Goal: Task Accomplishment & Management: Use online tool/utility

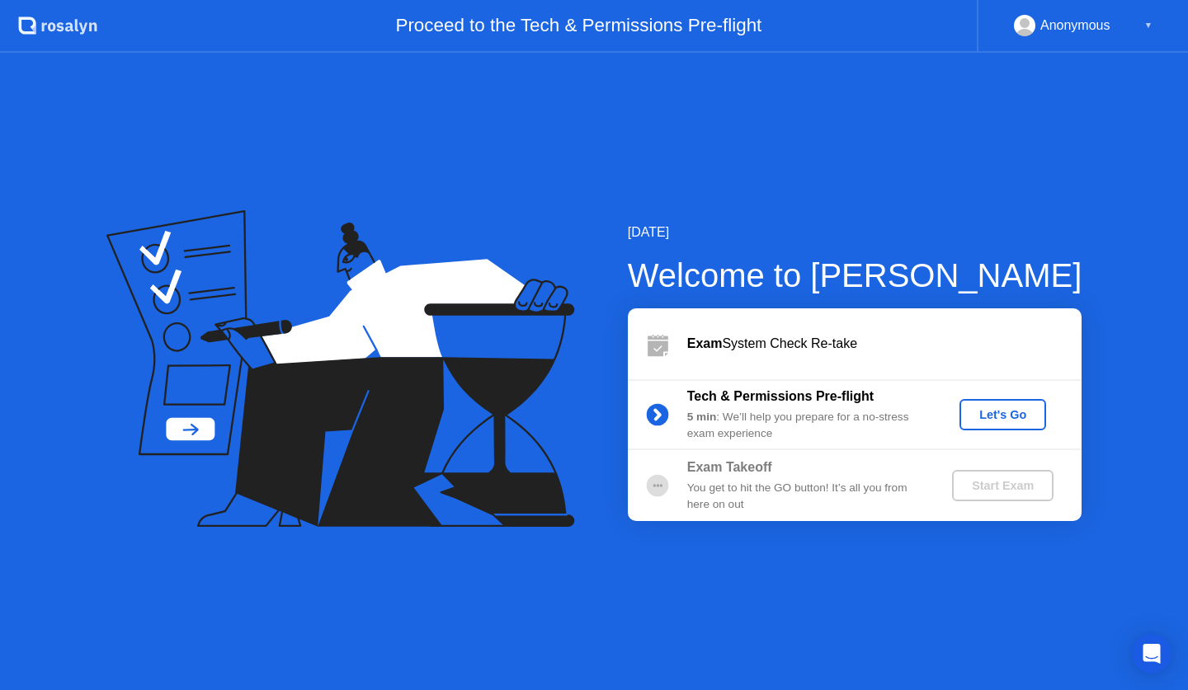
click at [998, 417] on div "Let's Go" at bounding box center [1002, 414] width 73 height 13
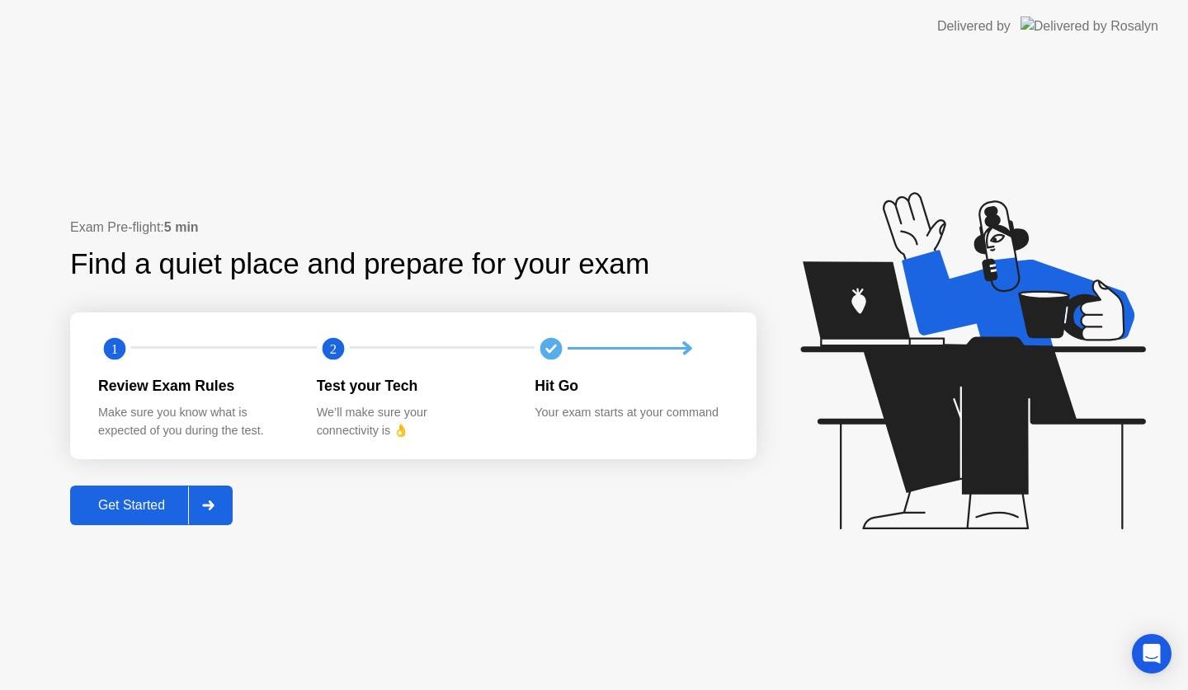
click at [169, 501] on div "Get Started" at bounding box center [131, 505] width 113 height 15
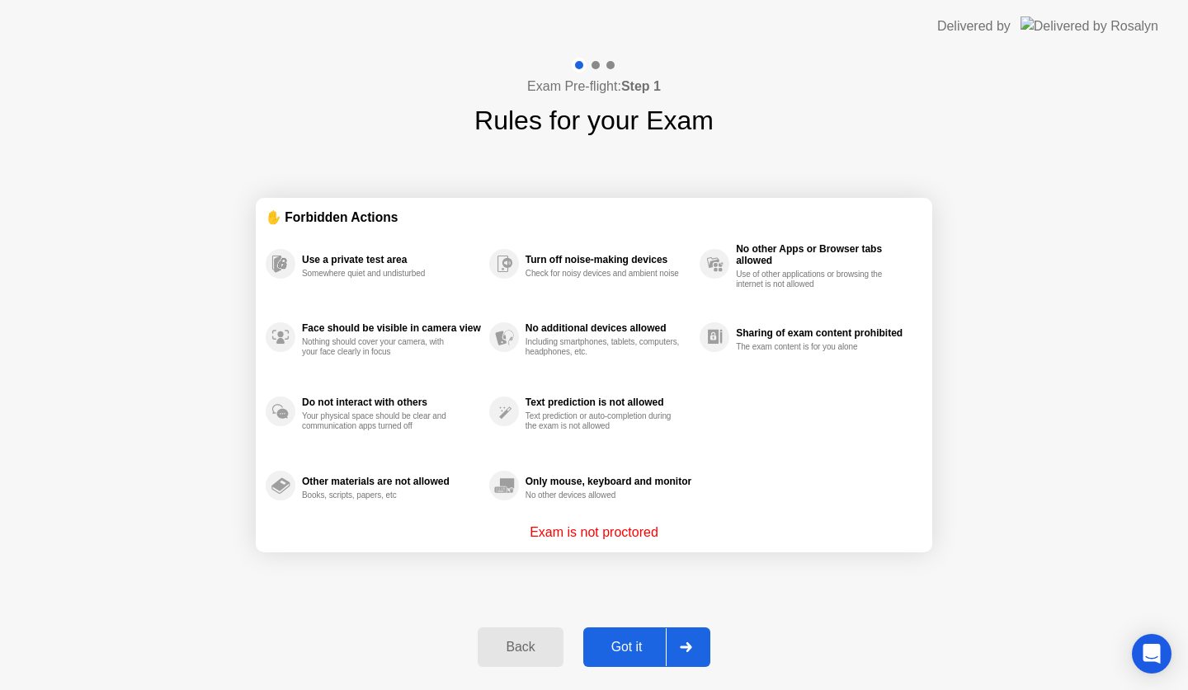
click at [607, 640] on div "Got it" at bounding box center [627, 647] width 78 height 15
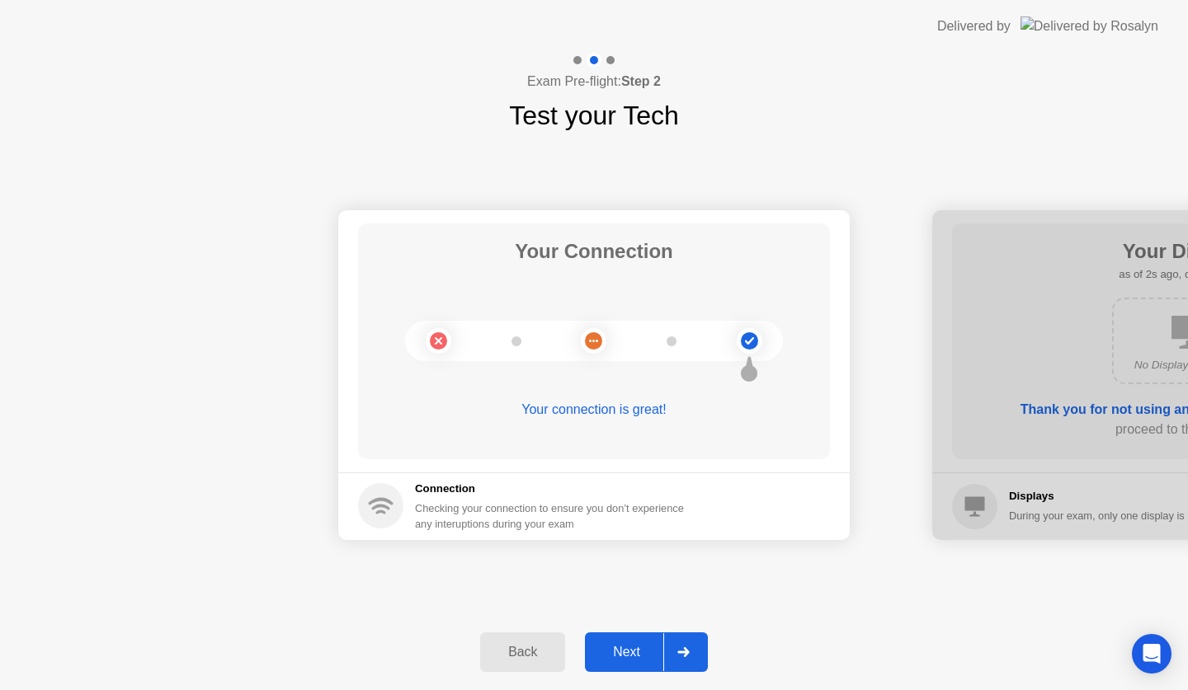
click at [647, 645] on div "Next" at bounding box center [626, 652] width 73 height 15
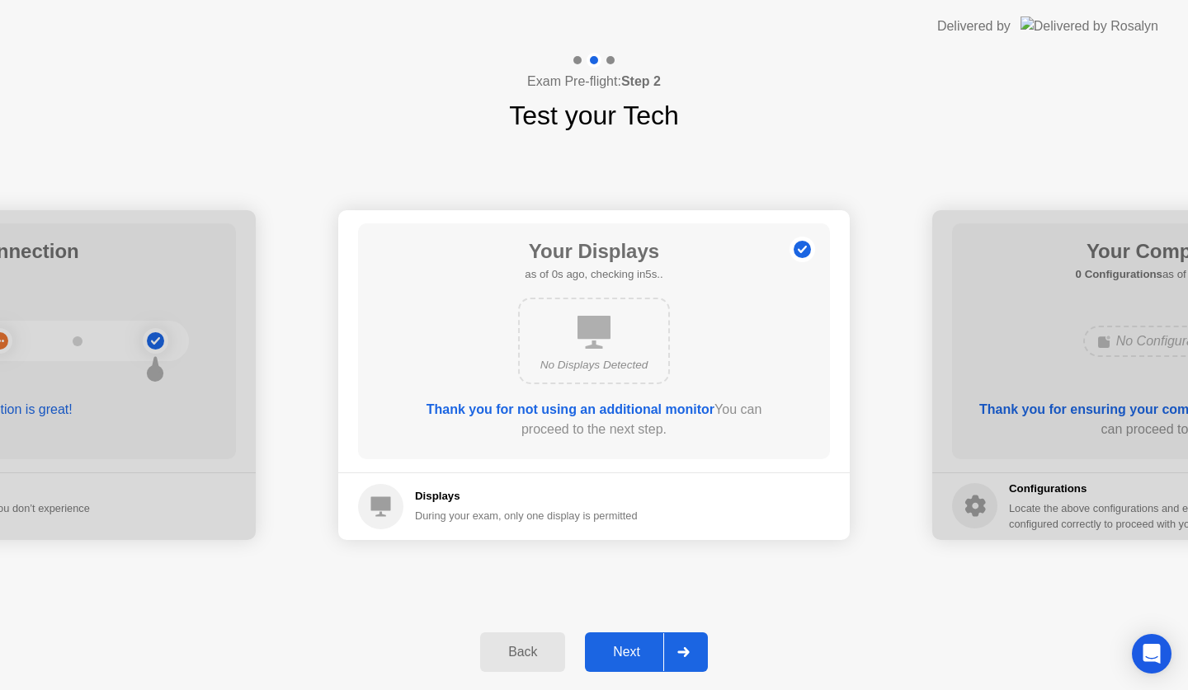
click at [647, 645] on div "Next" at bounding box center [626, 652] width 73 height 15
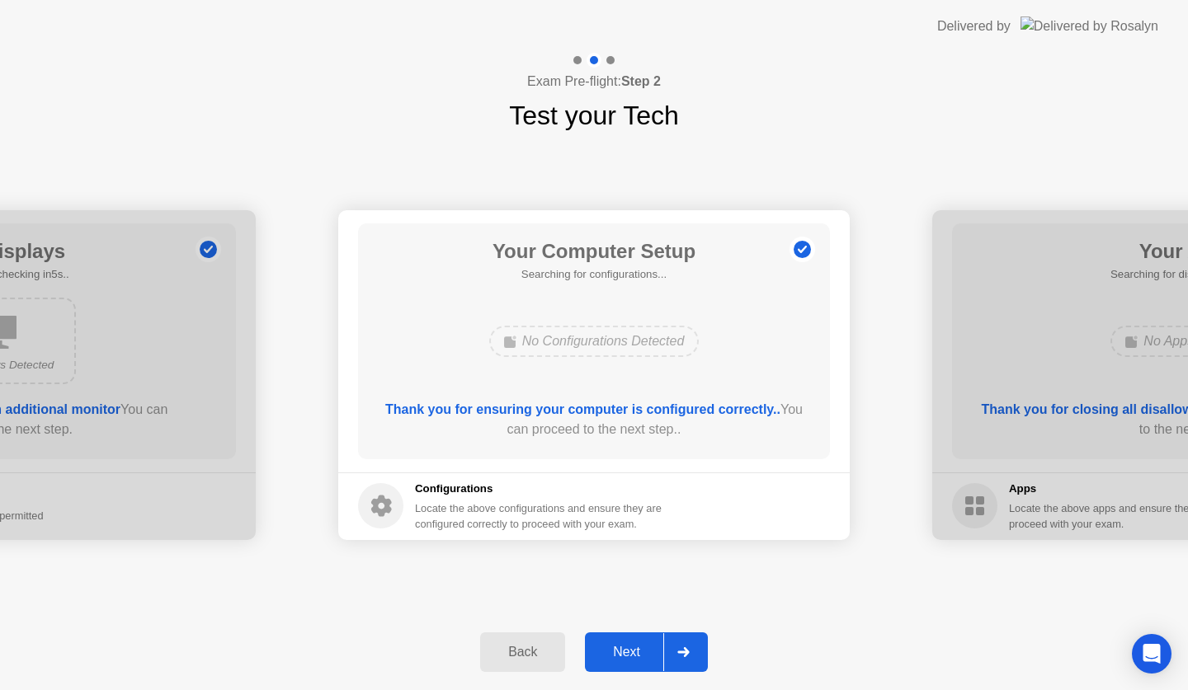
click at [647, 645] on div "Next" at bounding box center [626, 652] width 73 height 15
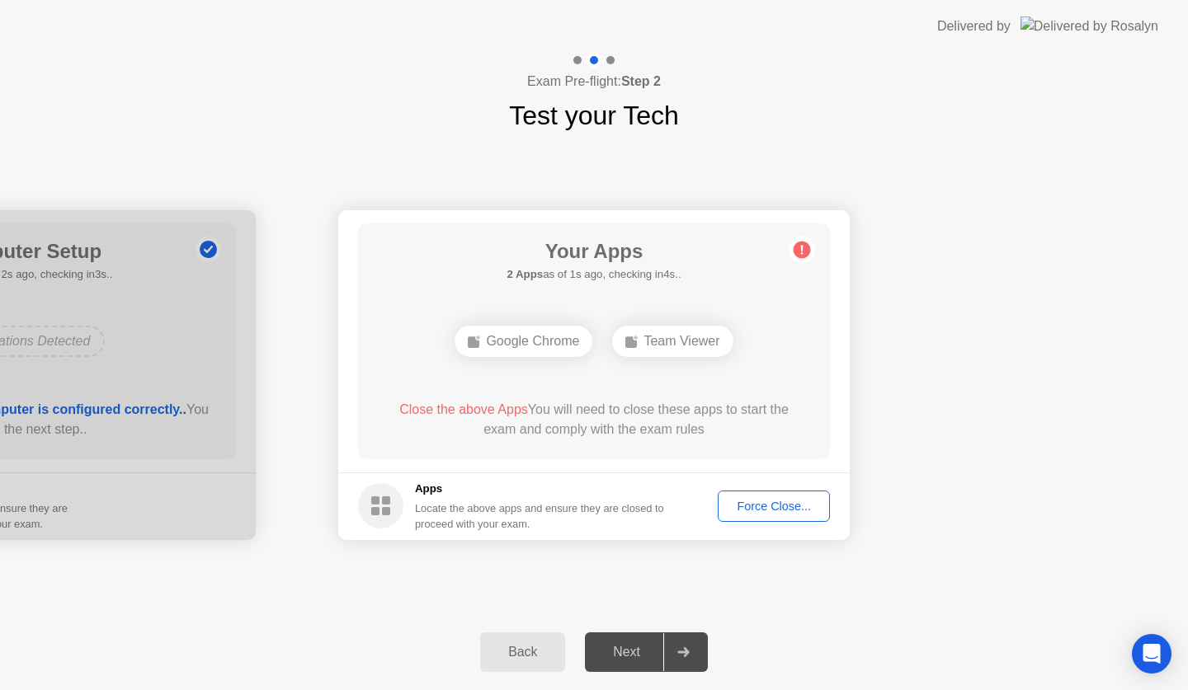
click at [764, 502] on div "Force Close..." at bounding box center [773, 506] width 101 height 13
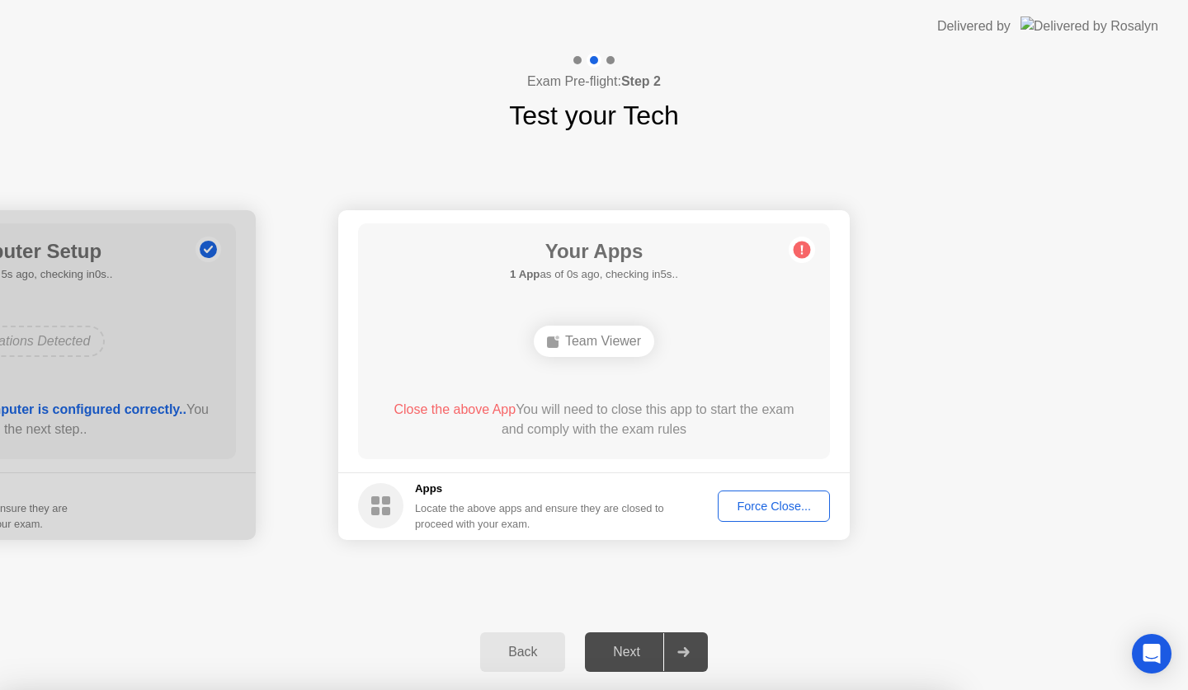
click at [757, 510] on div "Force Close..." at bounding box center [773, 506] width 101 height 13
click at [761, 501] on div "Force Close..." at bounding box center [773, 506] width 101 height 13
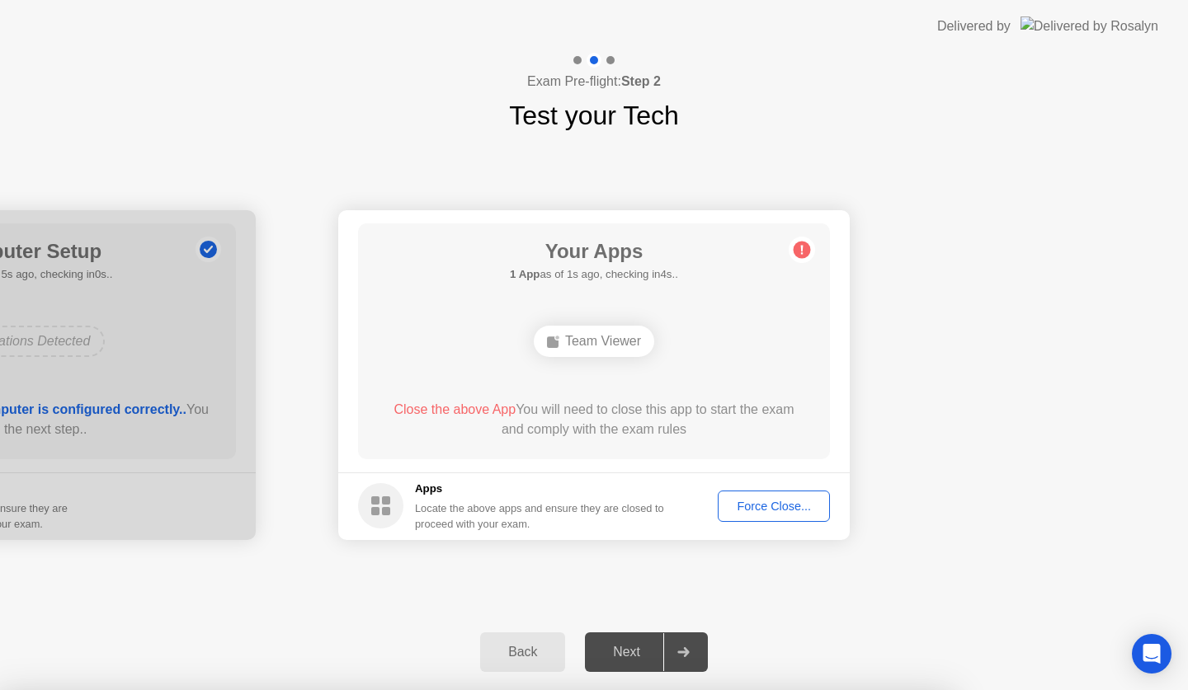
click at [741, 505] on div "Force Close..." at bounding box center [773, 506] width 101 height 13
drag, startPoint x: 529, startPoint y: 451, endPoint x: 620, endPoint y: 450, distance: 91.5
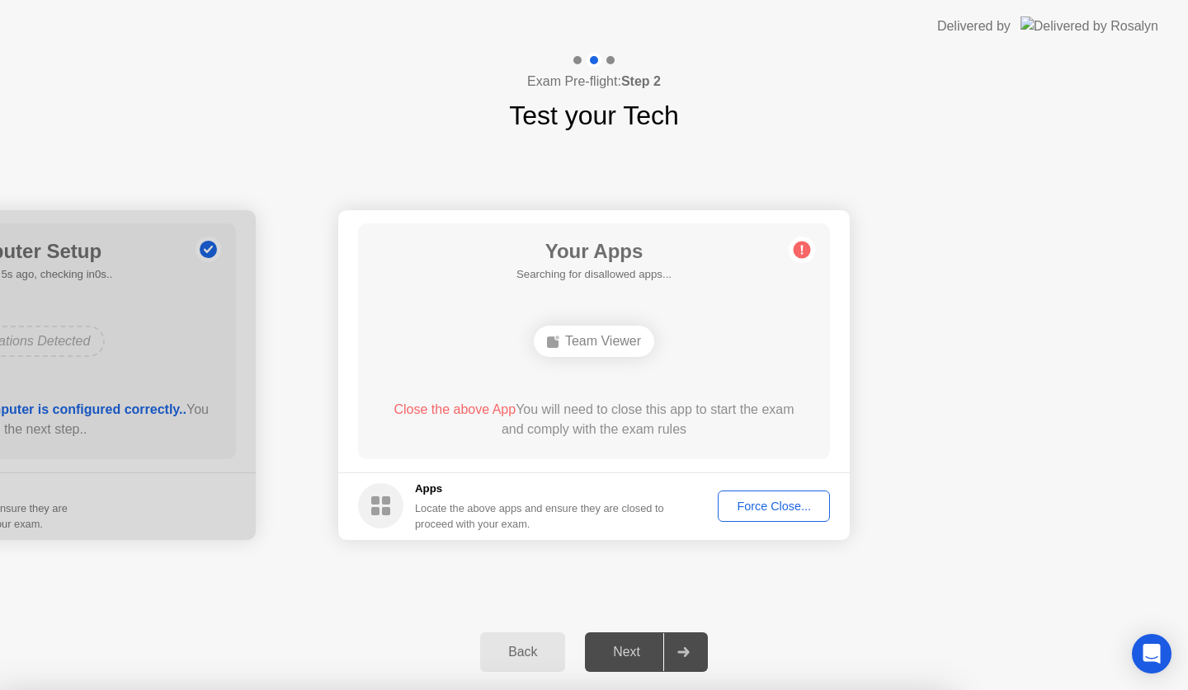
click at [585, 340] on div "Team Viewer" at bounding box center [594, 341] width 120 height 31
click at [762, 502] on div "Force Close..." at bounding box center [773, 506] width 101 height 13
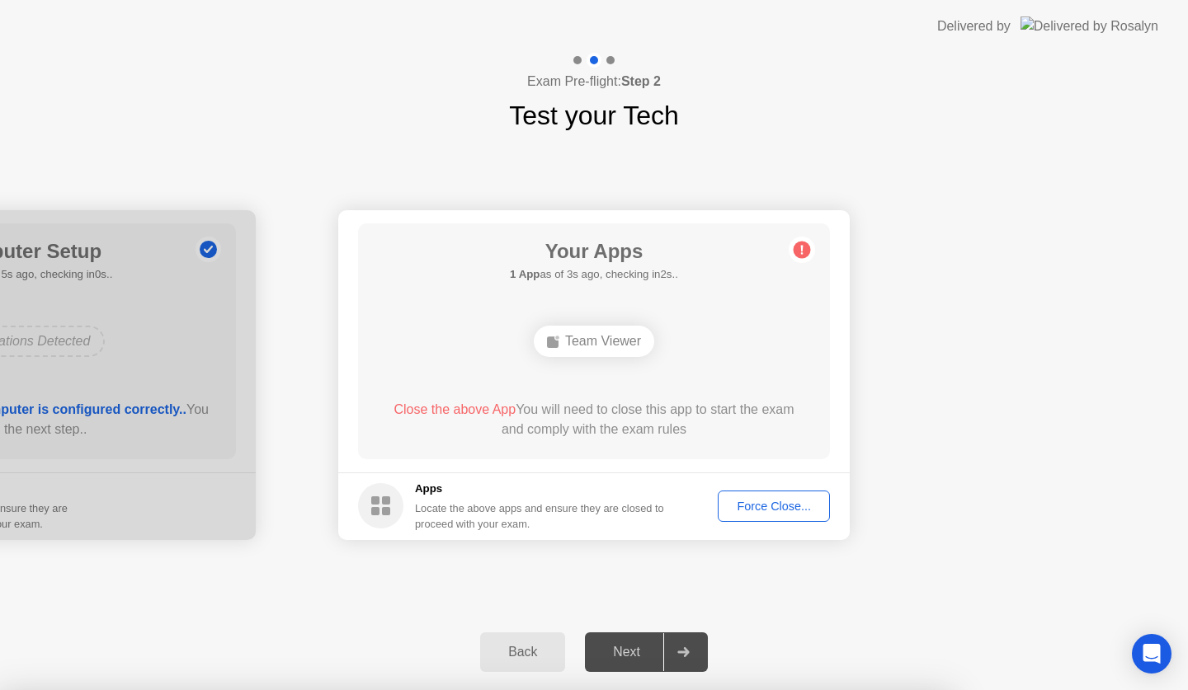
click at [909, 689] on div at bounding box center [594, 690] width 1188 height 0
click at [797, 508] on div "Force Close..." at bounding box center [773, 506] width 101 height 13
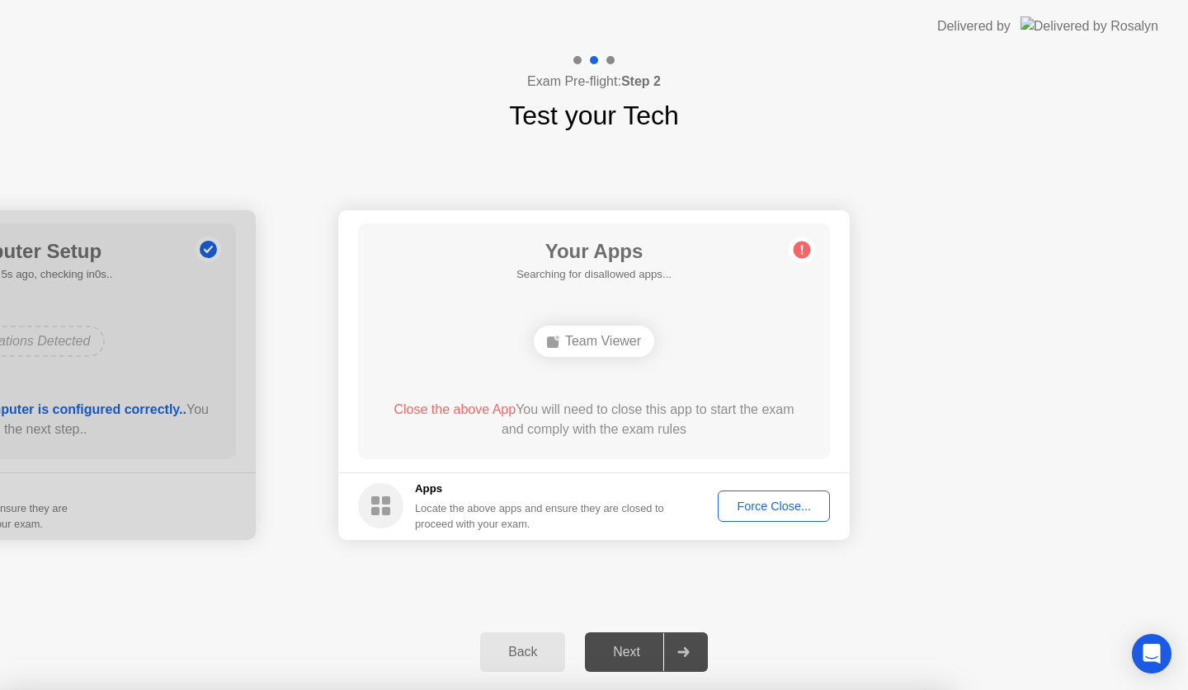
click at [759, 508] on div "Force Close..." at bounding box center [773, 506] width 101 height 13
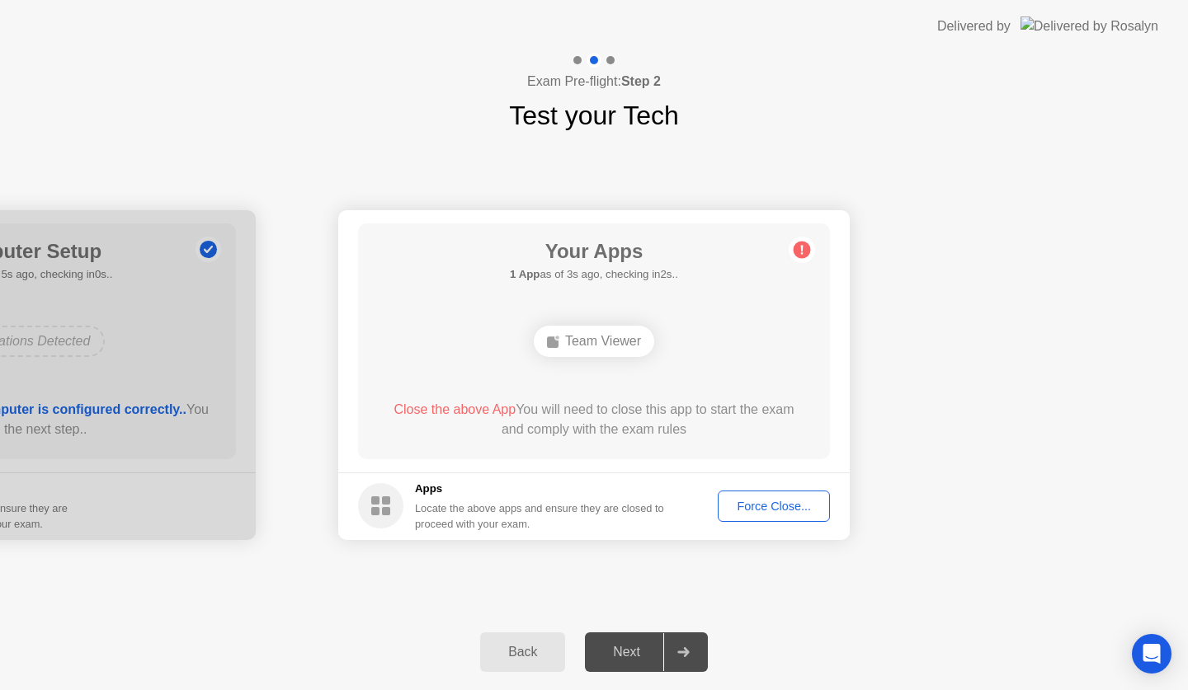
click at [781, 509] on div "Force Close..." at bounding box center [773, 506] width 101 height 13
click at [741, 507] on div "Force Close..." at bounding box center [773, 506] width 101 height 13
